Goal: Transaction & Acquisition: Purchase product/service

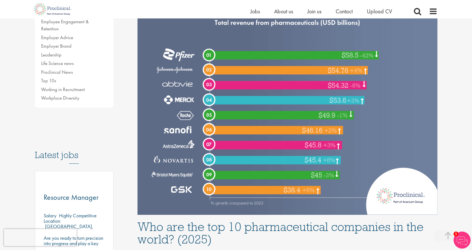
click at [182, 67] on img at bounding box center [287, 90] width 300 height 250
click at [180, 60] on img at bounding box center [287, 90] width 300 height 250
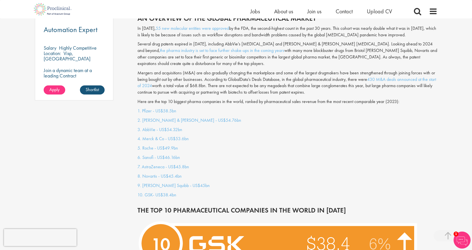
scroll to position [454, 0]
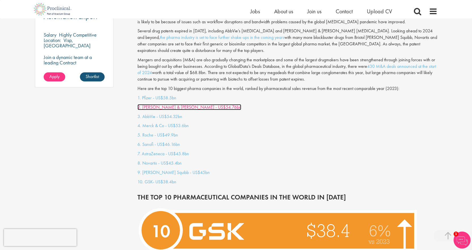
click at [151, 104] on link "2. [PERSON_NAME] & [PERSON_NAME] - US$54.76bn" at bounding box center [189, 107] width 104 height 6
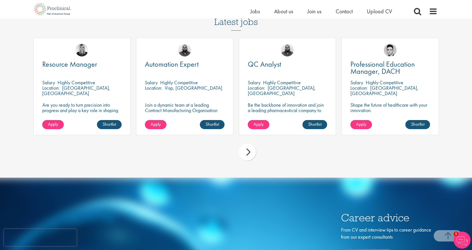
scroll to position [2376, 0]
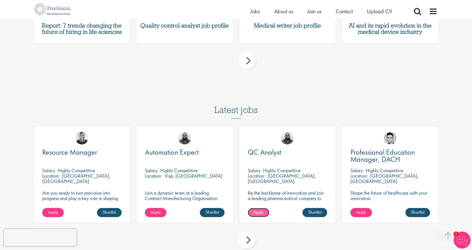
click at [260, 209] on span "Apply" at bounding box center [258, 212] width 10 height 6
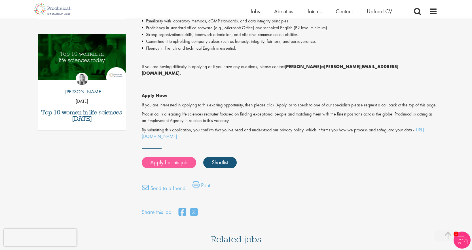
scroll to position [283, 0]
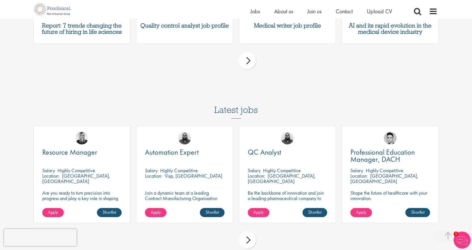
click at [242, 231] on div "next" at bounding box center [247, 239] width 17 height 17
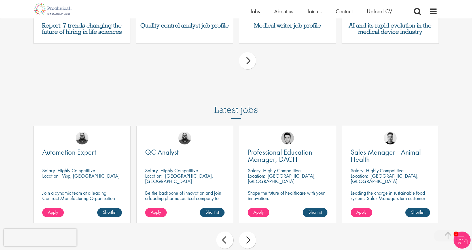
click at [247, 231] on div "next" at bounding box center [247, 239] width 17 height 17
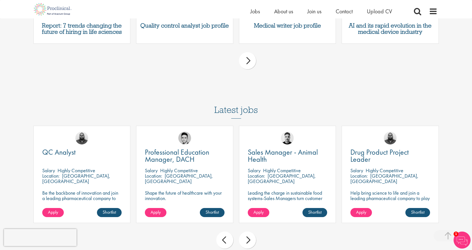
click at [248, 231] on div "next" at bounding box center [247, 239] width 17 height 17
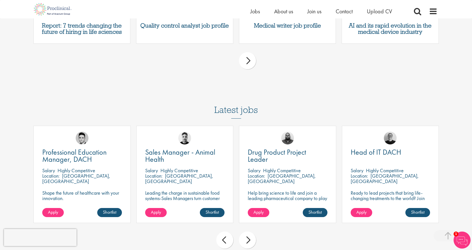
click at [248, 231] on div "next" at bounding box center [247, 239] width 17 height 17
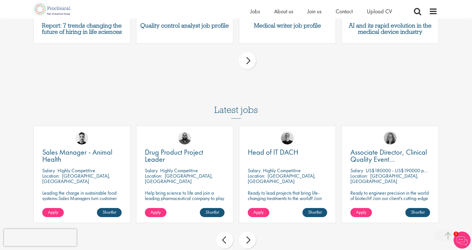
click at [248, 231] on div "next" at bounding box center [247, 239] width 17 height 17
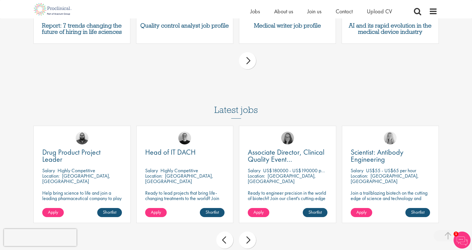
click at [248, 231] on div "next" at bounding box center [247, 239] width 17 height 17
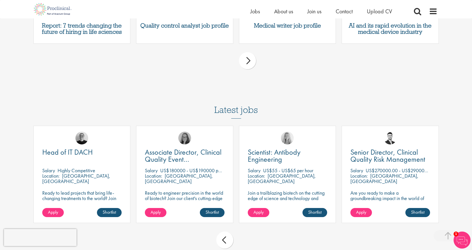
click at [248, 228] on div "prev next" at bounding box center [236, 240] width 411 height 25
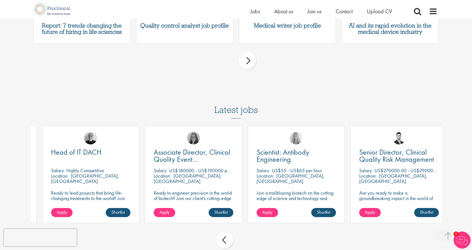
drag, startPoint x: 170, startPoint y: 138, endPoint x: 178, endPoint y: 137, distance: 8.8
click at [178, 167] on p "US$180000 - US$190000 per annum" at bounding box center [207, 170] width 76 height 7
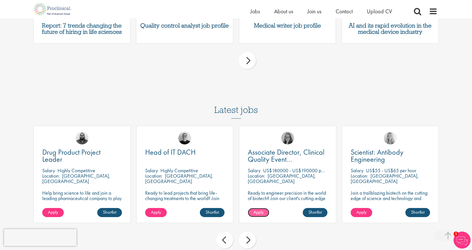
click at [261, 208] on link "Apply" at bounding box center [259, 212] width 22 height 9
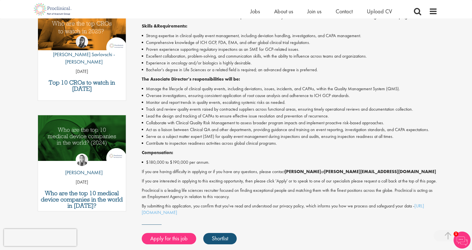
scroll to position [198, 0]
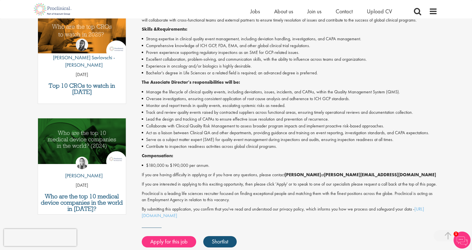
drag, startPoint x: 193, startPoint y: 120, endPoint x: 169, endPoint y: 168, distance: 53.0
drag, startPoint x: 169, startPoint y: 168, endPoint x: 155, endPoint y: 165, distance: 14.5
click at [155, 165] on li "$180,000 to $190,000 per annum." at bounding box center [290, 165] width 296 height 7
drag, startPoint x: 150, startPoint y: 164, endPoint x: 207, endPoint y: 165, distance: 57.6
click at [207, 165] on li "$180,000 to $190,000 per annum." at bounding box center [290, 165] width 296 height 7
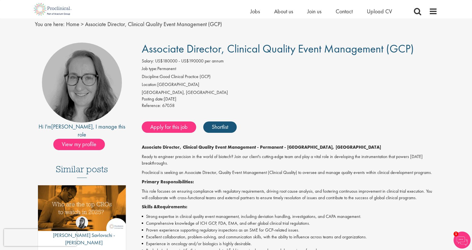
scroll to position [0, 0]
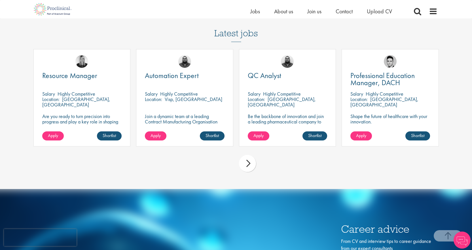
scroll to position [2461, 0]
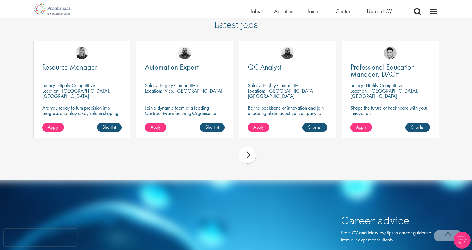
click at [250, 146] on div "next" at bounding box center [247, 154] width 17 height 17
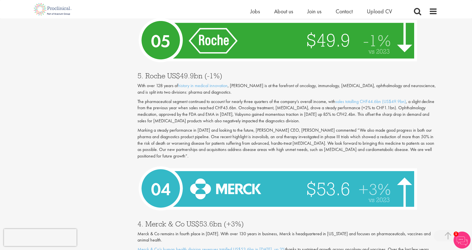
scroll to position [1384, 0]
